Goal: Navigation & Orientation: Find specific page/section

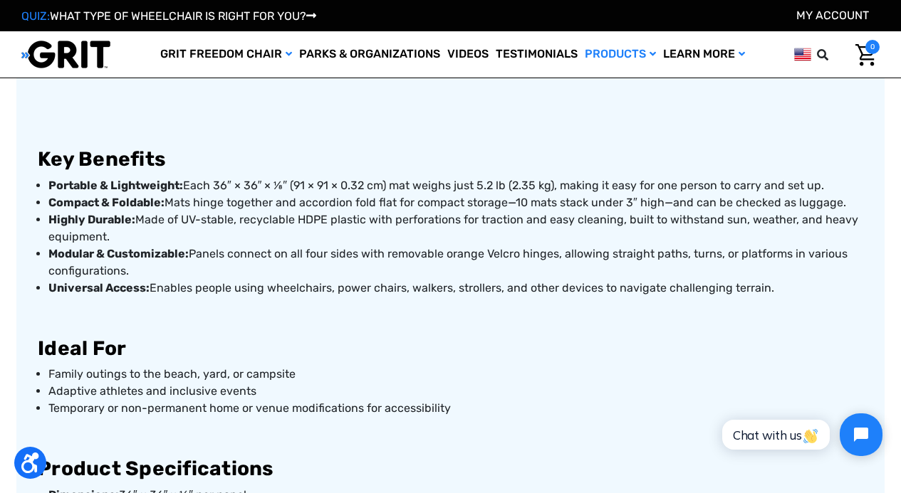
scroll to position [617, 0]
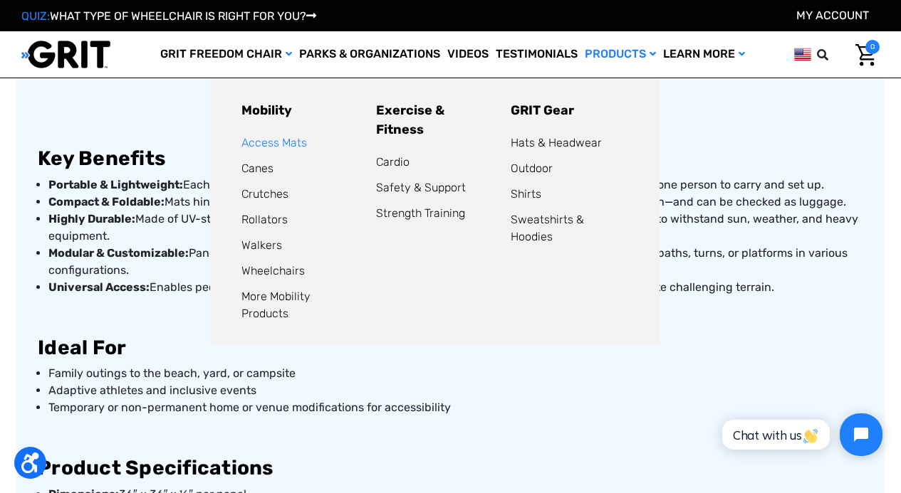
click at [285, 137] on link "Access Mats" at bounding box center [273, 143] width 65 height 14
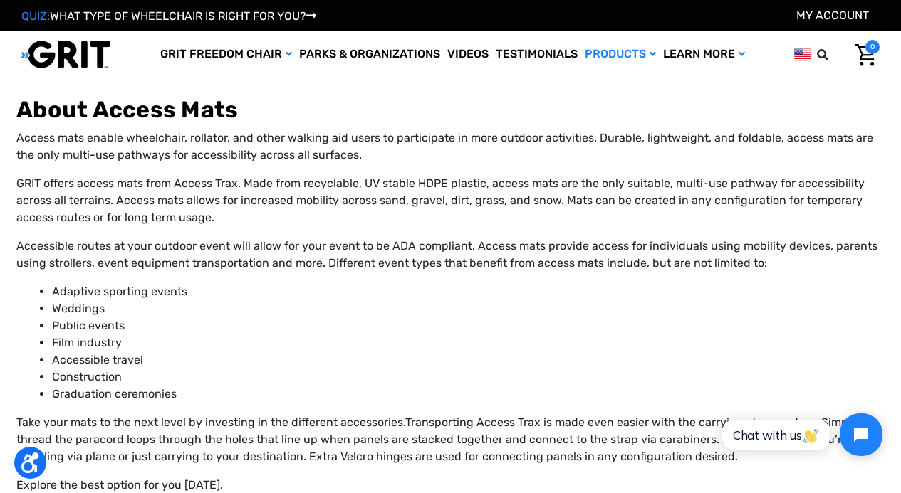
scroll to position [633, 0]
